Goal: Navigation & Orientation: Find specific page/section

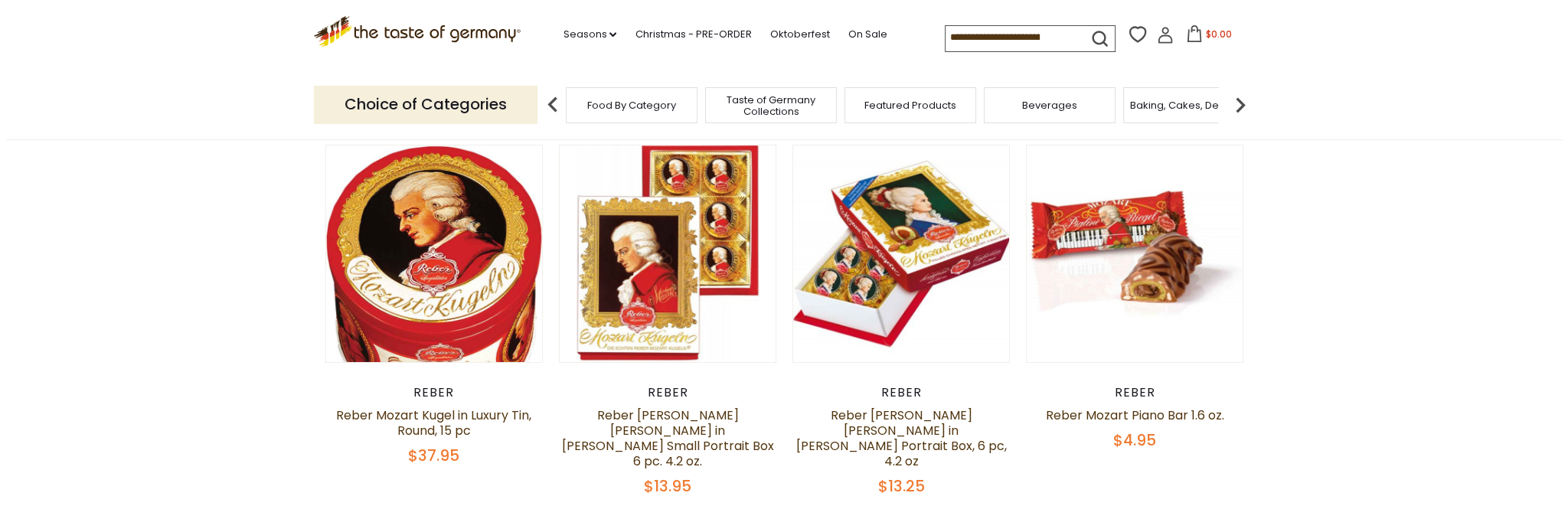
scroll to position [153, 0]
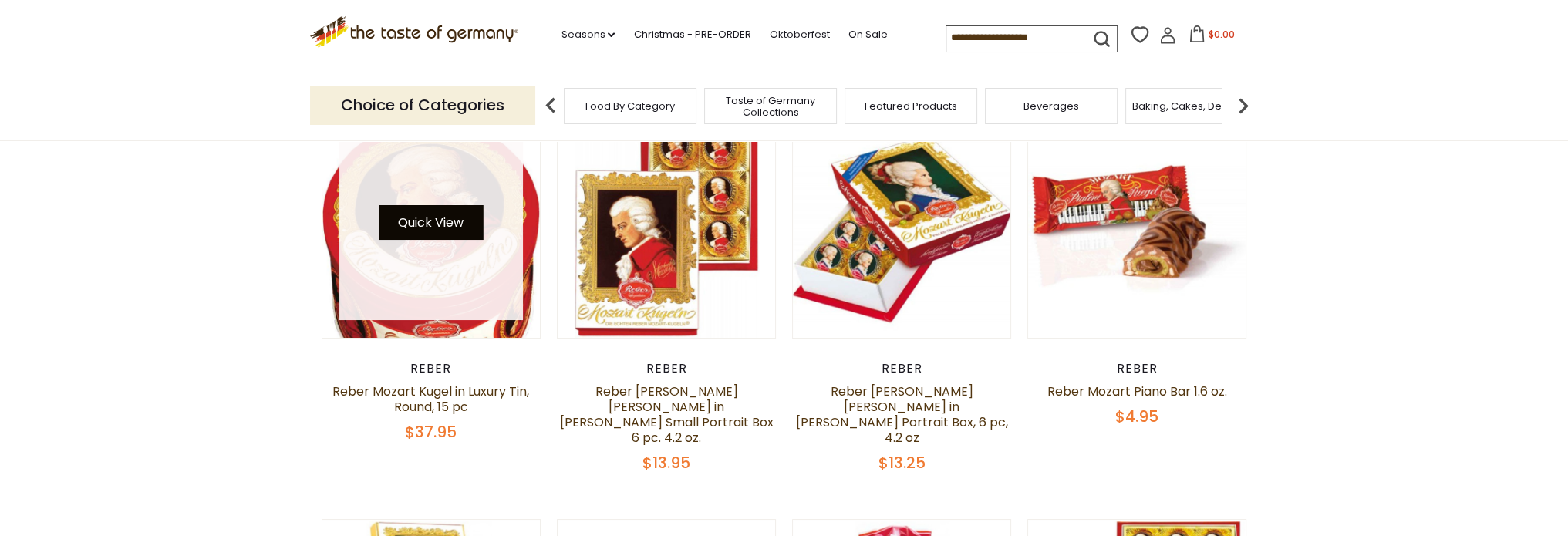
click at [441, 215] on button "Quick View" at bounding box center [431, 222] width 104 height 35
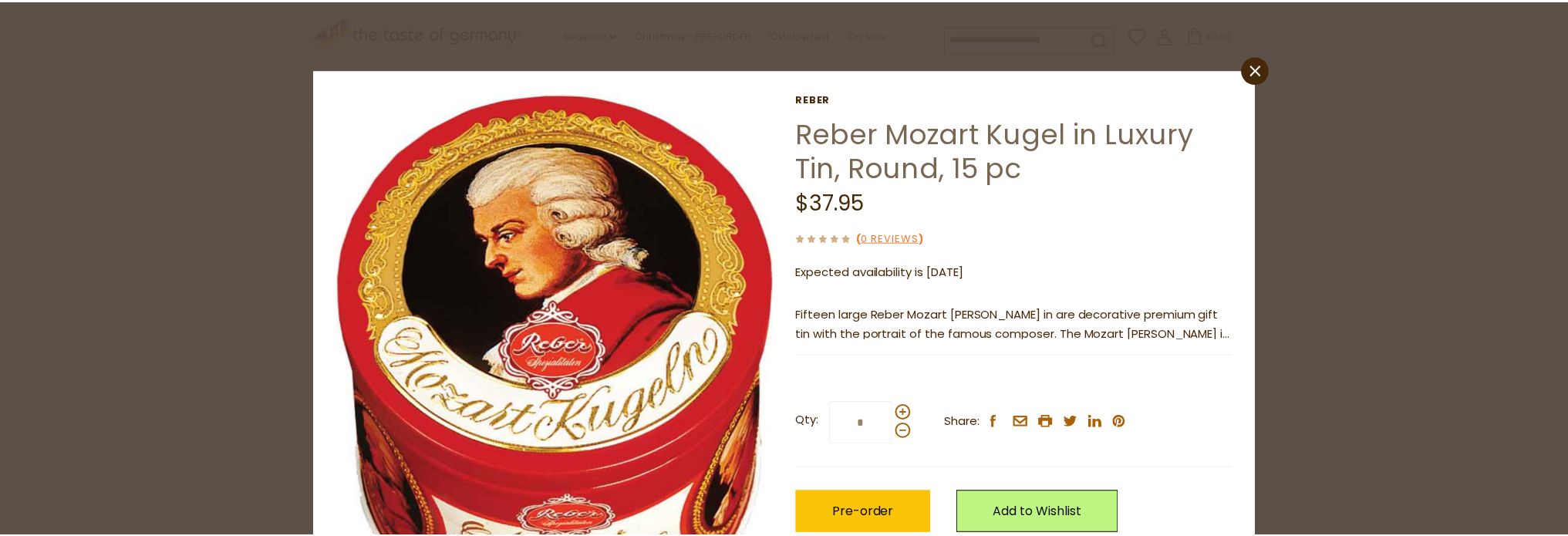
scroll to position [0, 0]
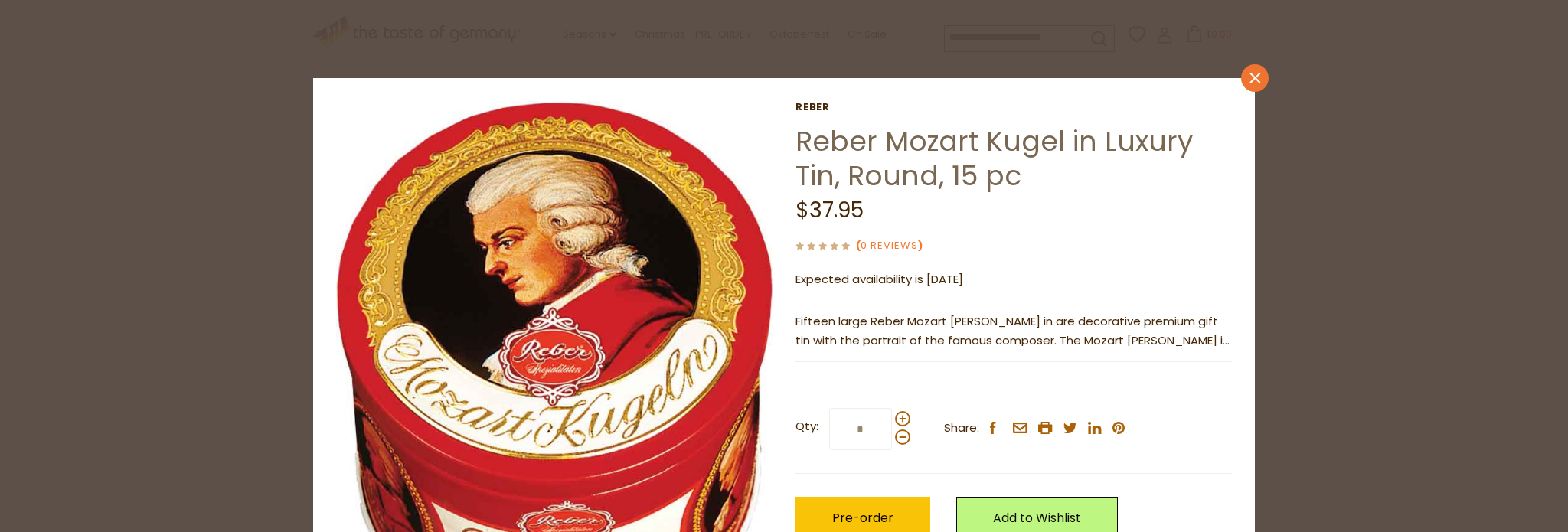
click at [1255, 83] on link "close" at bounding box center [1255, 78] width 28 height 28
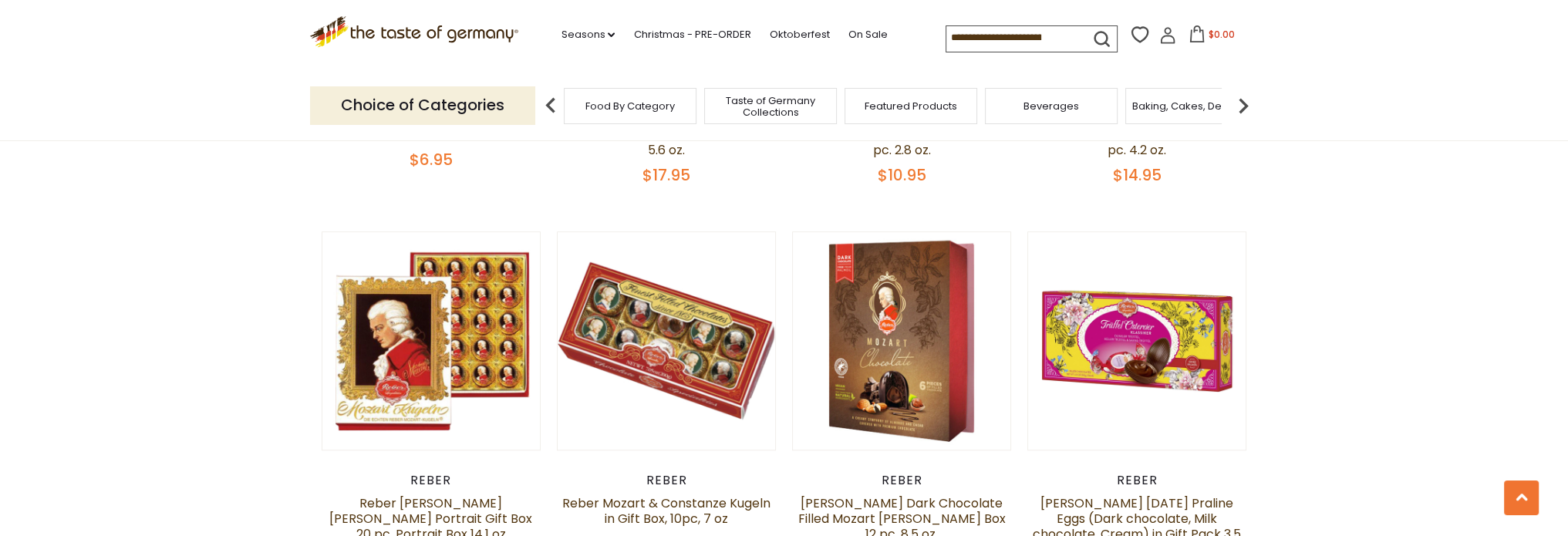
scroll to position [1619, 0]
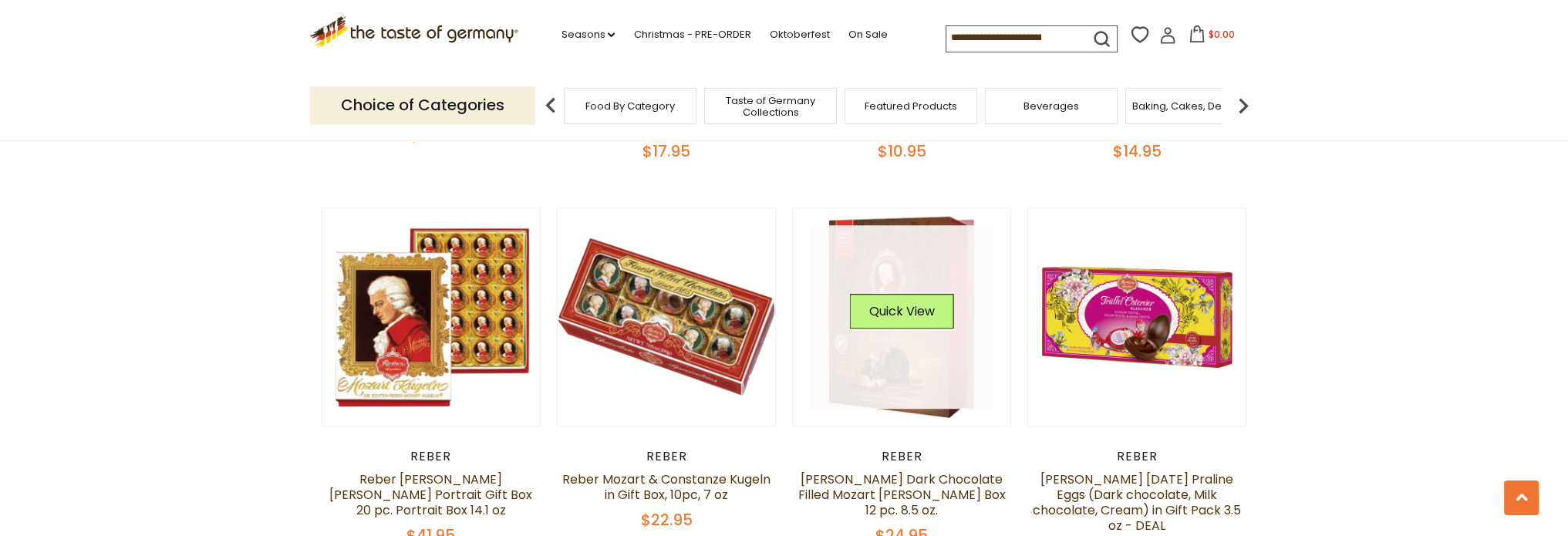
click at [913, 351] on link at bounding box center [902, 317] width 184 height 184
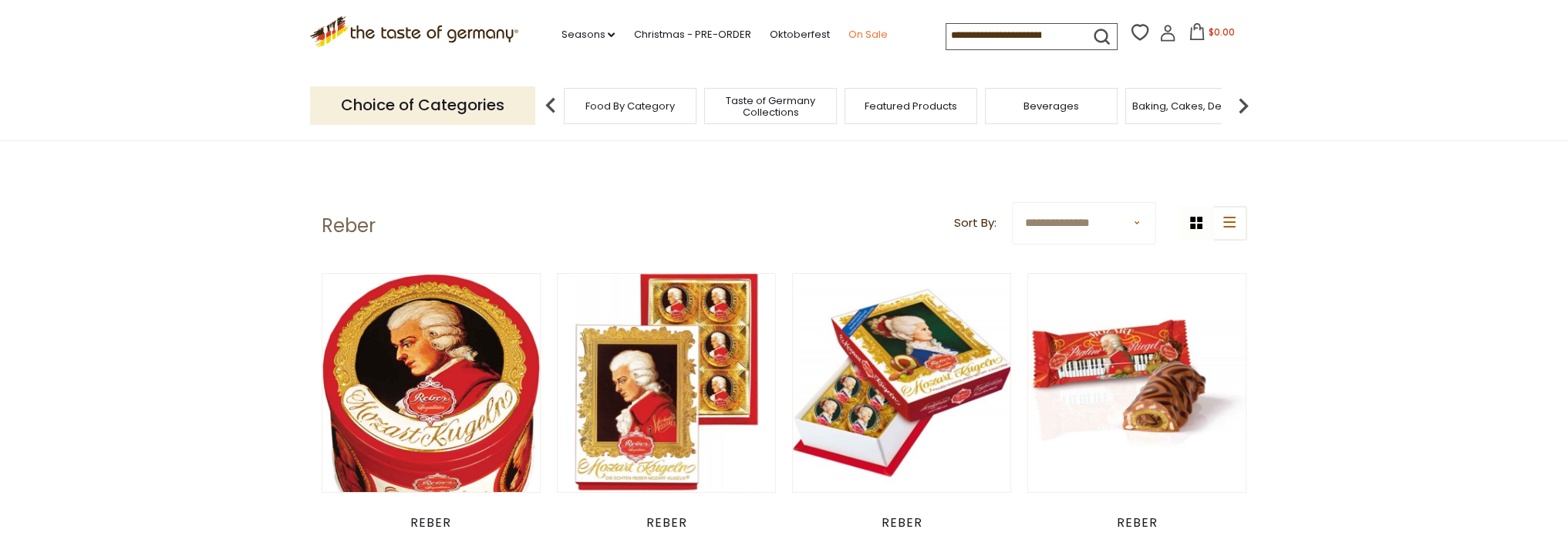
click at [862, 37] on link "On Sale" at bounding box center [867, 35] width 39 height 17
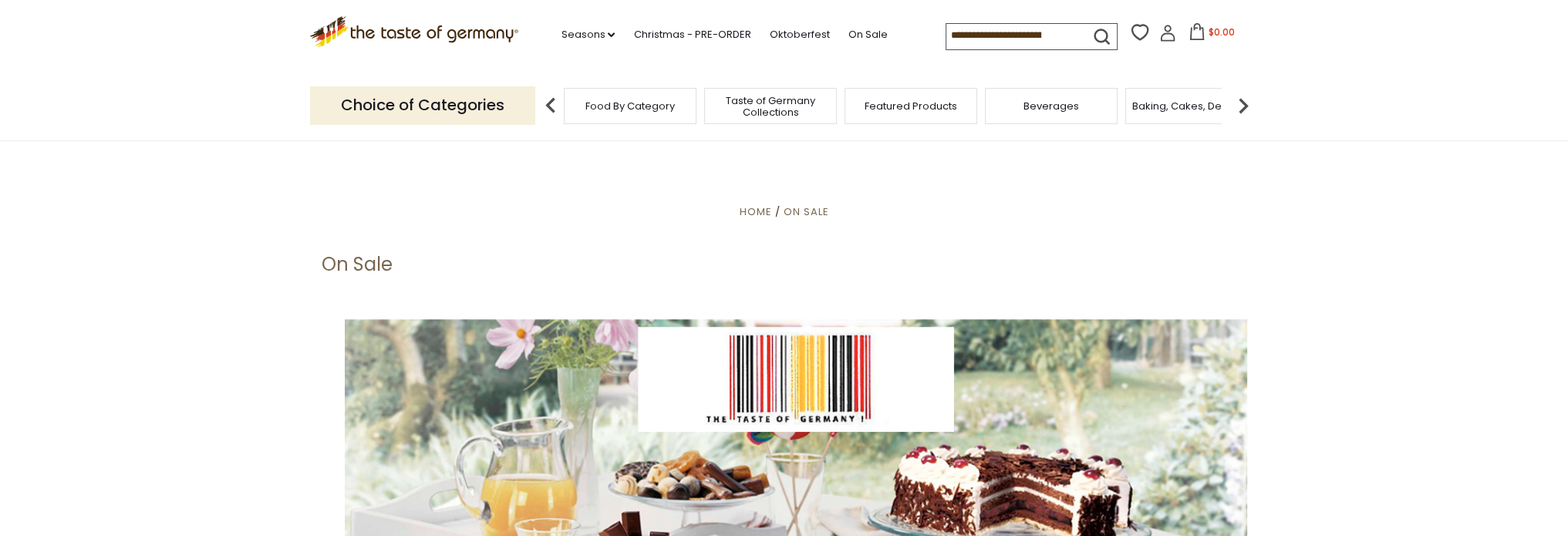
click at [645, 110] on span "Food By Category" at bounding box center [630, 106] width 90 height 12
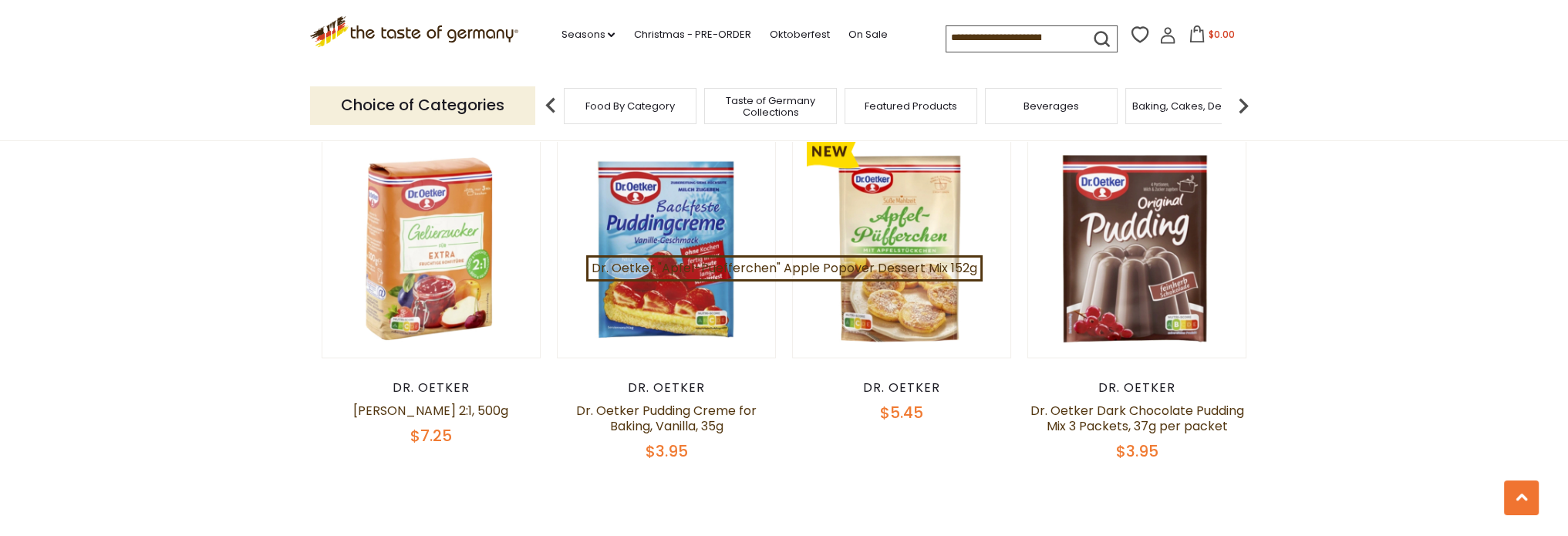
scroll to position [3238, 0]
